Goal: Connect with others: Connect with others

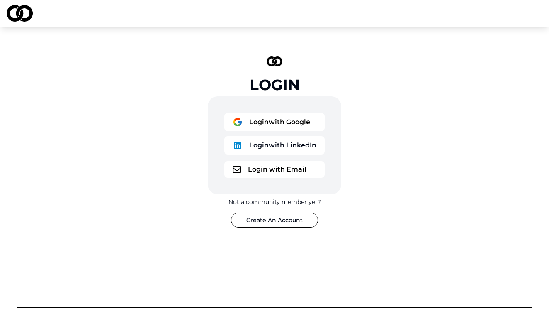
click at [282, 121] on button "Login with Google" at bounding box center [274, 122] width 100 height 18
click at [281, 119] on button "Login with Google" at bounding box center [274, 122] width 100 height 18
click at [296, 144] on button "Login with LinkedIn" at bounding box center [274, 145] width 100 height 18
click at [250, 169] on button "Login with Email" at bounding box center [274, 169] width 100 height 17
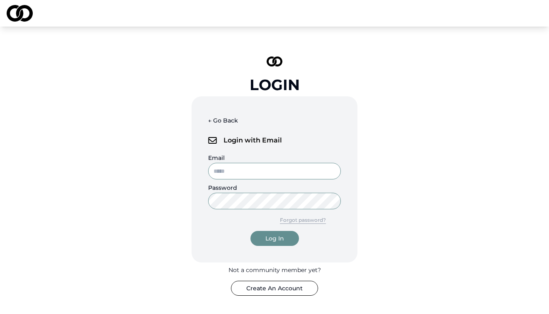
type input "**********"
click at [275, 238] on button "Log In" at bounding box center [274, 238] width 49 height 15
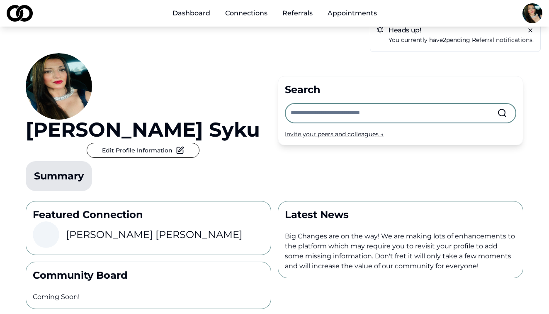
click at [175, 15] on link "Dashboard" at bounding box center [191, 13] width 51 height 17
click at [194, 13] on link "Dashboard" at bounding box center [191, 13] width 51 height 17
click at [241, 12] on link "Connections" at bounding box center [247, 13] width 56 height 17
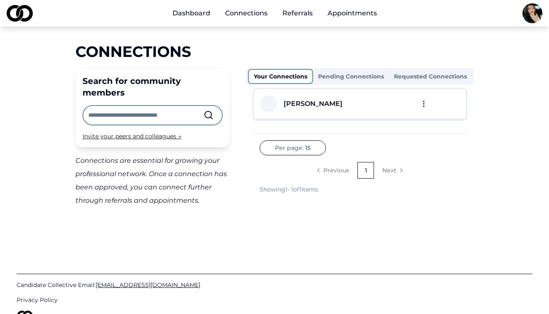
click at [216, 17] on link "Dashboard" at bounding box center [191, 13] width 51 height 17
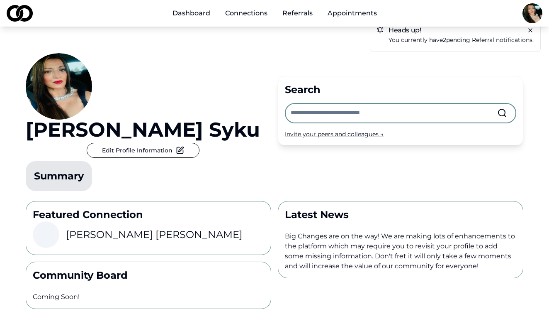
click at [239, 15] on link "Connections" at bounding box center [247, 13] width 56 height 17
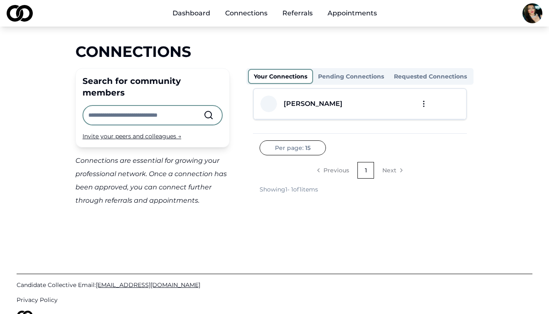
click at [391, 167] on li "Next" at bounding box center [392, 170] width 33 height 17
click at [392, 170] on li "Next" at bounding box center [392, 170] width 33 height 17
click at [399, 168] on li "Next" at bounding box center [392, 170] width 33 height 17
click at [307, 148] on html "Dashboard Connections Referrals Appointments Connections Search for community m…" at bounding box center [274, 157] width 549 height 314
click at [277, 175] on div "25" at bounding box center [286, 178] width 49 height 13
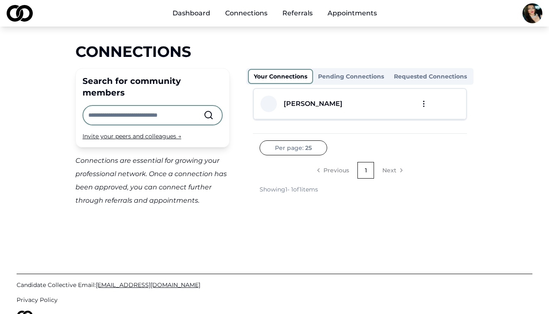
click at [330, 105] on div "[PERSON_NAME]" at bounding box center [313, 104] width 59 height 10
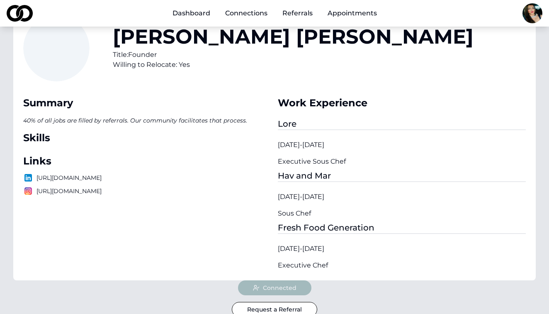
scroll to position [53, 0]
